Goal: Complete application form

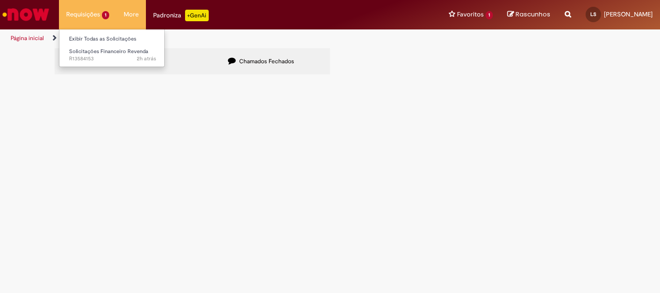
click at [91, 14] on li "Requisições 1 Exibir Todas as Solicitações Solicitações Financeiro Revenda 2h a…" at bounding box center [88, 14] width 58 height 29
click at [87, 38] on link "Exibir Todas as Solicitações" at bounding box center [112, 39] width 106 height 11
click at [245, 218] on main "Solicitações Chamados Abertos Chamados Fechados Itens solicitados Exportar como…" at bounding box center [330, 170] width 660 height 245
click at [0, 0] on span "Pagamento [DATE] (utilizado créditos)" at bounding box center [0, 0] width 0 height 0
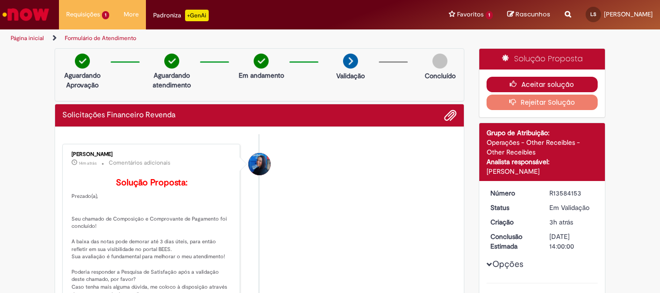
click at [555, 84] on button "Aceitar solução" at bounding box center [543, 84] width 112 height 15
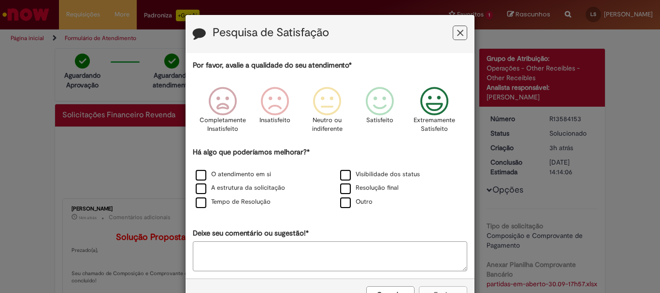
drag, startPoint x: 428, startPoint y: 104, endPoint x: 209, endPoint y: 170, distance: 228.1
click at [425, 105] on icon "Feedback" at bounding box center [435, 101] width 36 height 29
drag, startPoint x: 197, startPoint y: 176, endPoint x: 199, endPoint y: 188, distance: 12.2
click at [197, 176] on label "O atendimento em si" at bounding box center [233, 174] width 75 height 9
click at [198, 193] on label "A estrutura da solicitação" at bounding box center [240, 188] width 89 height 9
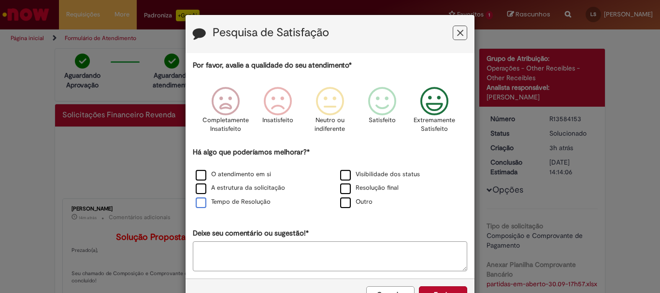
click at [196, 202] on label "Tempo de Resolução" at bounding box center [233, 202] width 75 height 9
drag, startPoint x: 344, startPoint y: 171, endPoint x: 343, endPoint y: 181, distance: 10.7
click at [344, 171] on label "Visibilidade dos status" at bounding box center [380, 174] width 80 height 9
click at [344, 190] on label "Resolução final" at bounding box center [369, 188] width 58 height 9
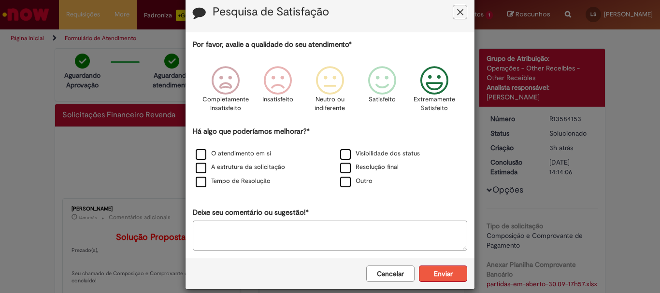
scroll to position [32, 0]
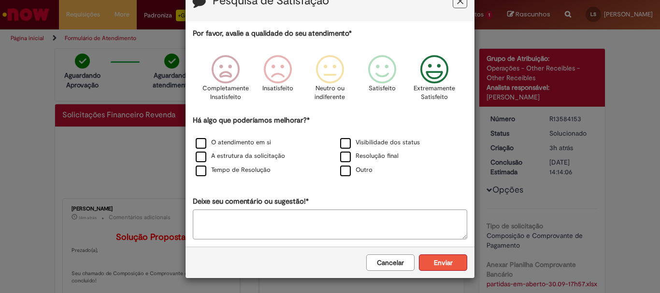
click at [443, 262] on button "Enviar" at bounding box center [443, 263] width 48 height 16
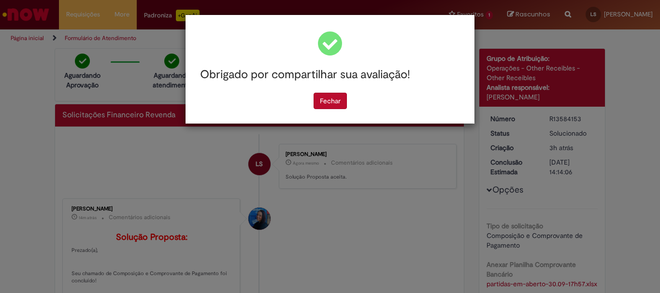
scroll to position [0, 0]
click at [330, 101] on button "Fechar" at bounding box center [330, 101] width 33 height 16
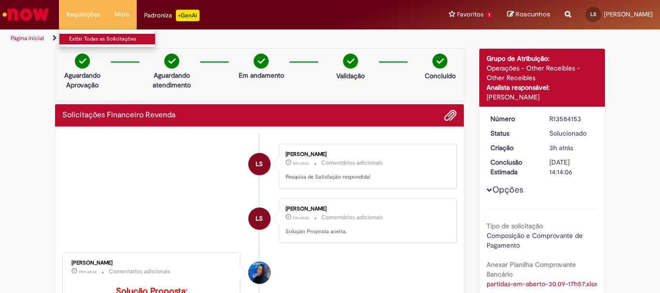
click at [72, 35] on link "Exibir Todas as Solicitações" at bounding box center [112, 39] width 106 height 11
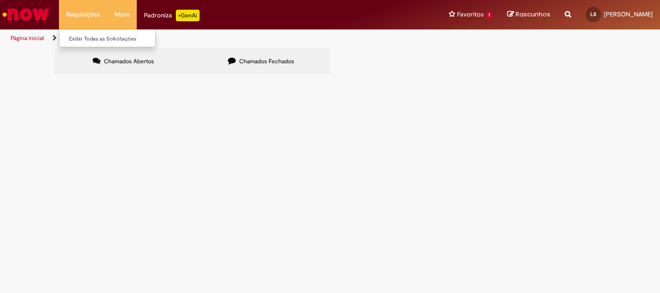
click at [74, 12] on li "Requisições Exibir Todas as Solicitações" at bounding box center [83, 14] width 48 height 29
click at [94, 40] on link "Exibir Todas as Solicitações" at bounding box center [112, 39] width 106 height 11
click at [277, 222] on main "Solicitações Chamados Abertos Chamados Fechados Itens solicitados Exportar como…" at bounding box center [330, 170] width 660 height 245
click at [270, 63] on span "Chamados Fechados" at bounding box center [266, 62] width 55 height 8
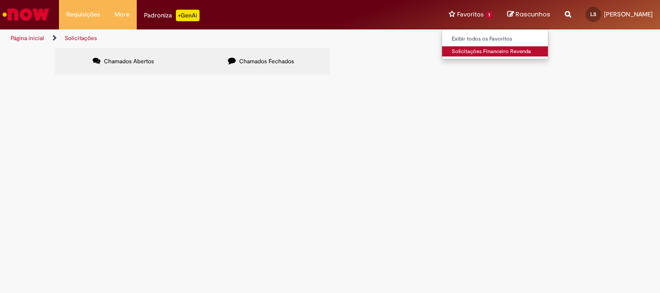
click at [485, 51] on link "Solicitações Financeiro Revenda" at bounding box center [495, 51] width 106 height 11
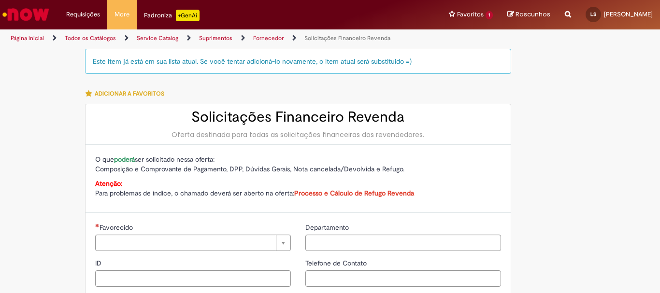
type input "**********"
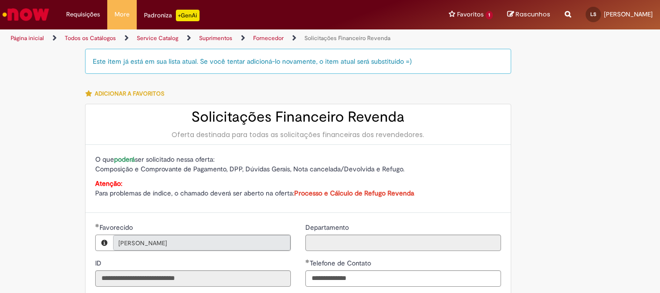
type input "**********"
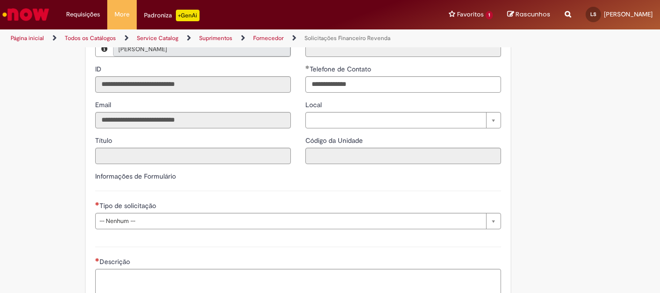
scroll to position [242, 0]
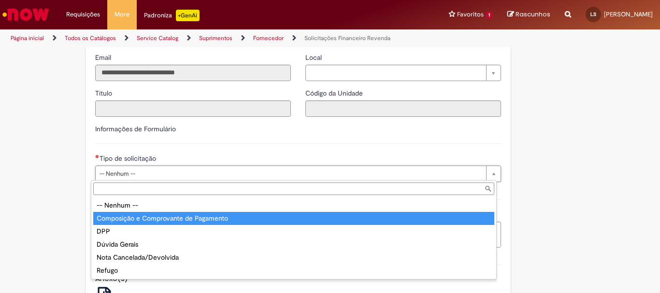
type input "**********"
select select "**********"
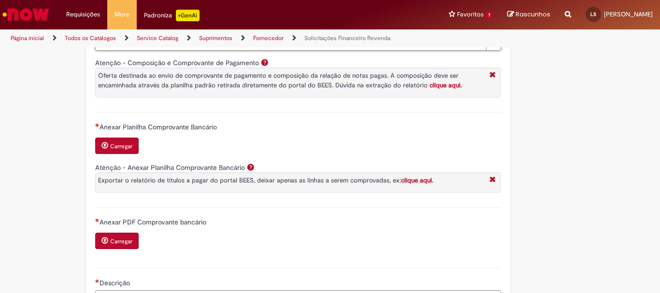
scroll to position [387, 0]
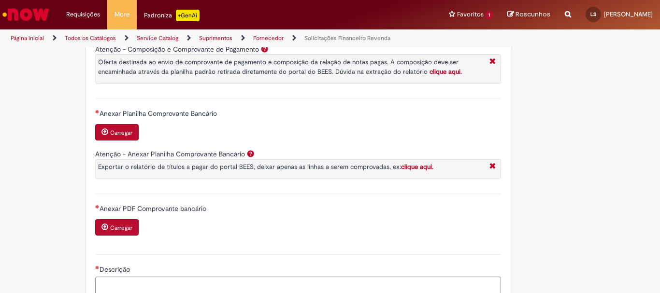
click at [261, 121] on div "Anexar Planilha Comprovante Bancário Carregar" at bounding box center [298, 126] width 406 height 34
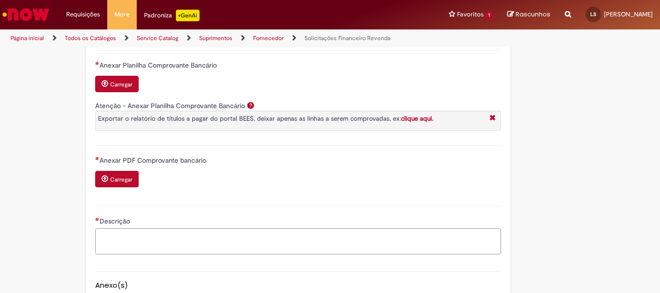
click at [129, 239] on textarea "Descrição" at bounding box center [298, 242] width 406 height 26
type textarea "**********"
